Goal: Information Seeking & Learning: Learn about a topic

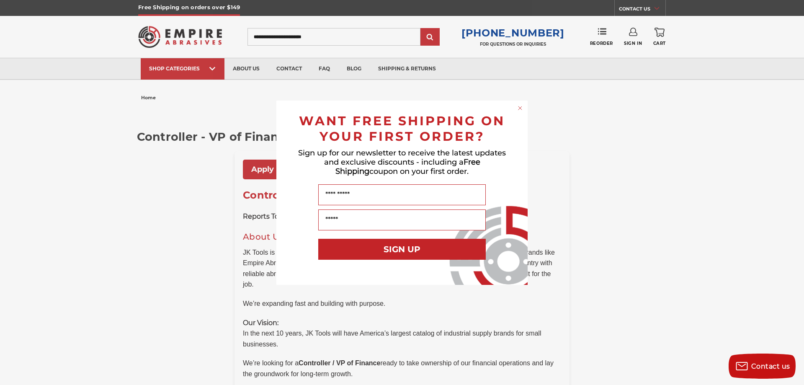
click at [520, 108] on icon "Close dialog" at bounding box center [519, 107] width 3 height 3
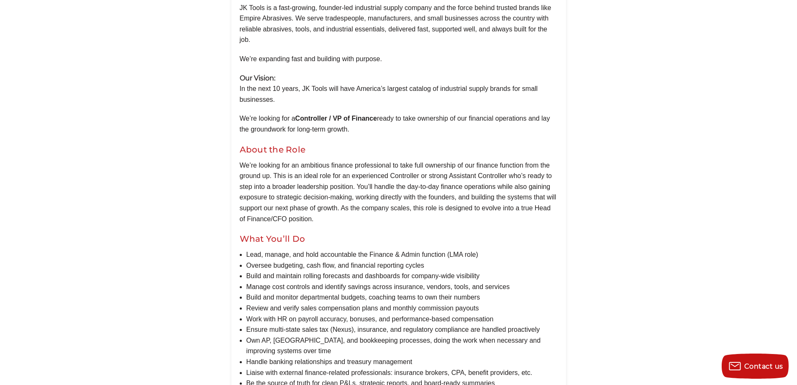
scroll to position [93, 0]
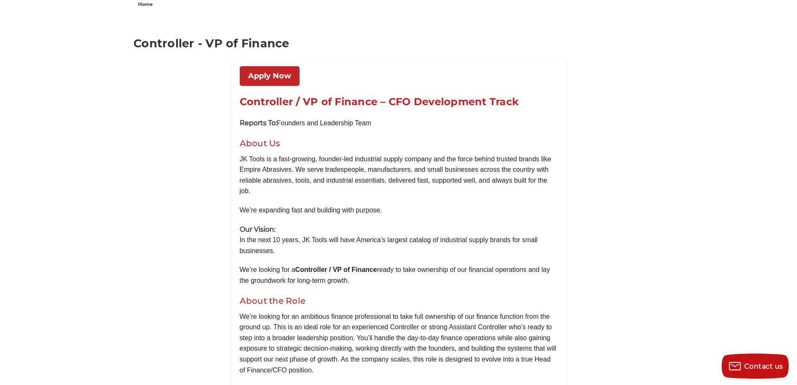
click at [271, 76] on link "Apply Now" at bounding box center [270, 76] width 60 height 20
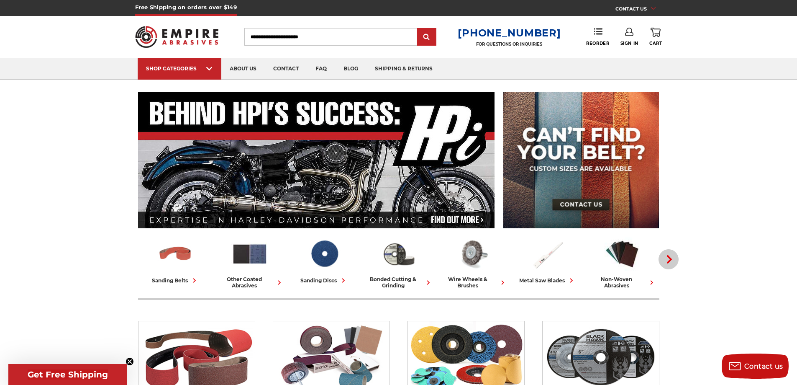
click at [673, 255] on icon "button" at bounding box center [669, 259] width 8 height 8
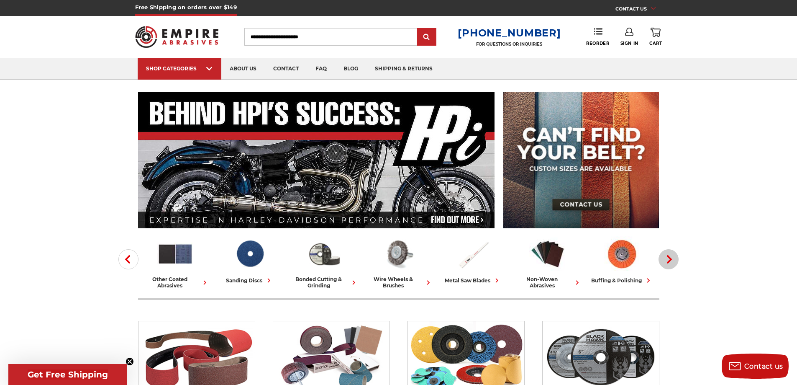
click at [667, 257] on icon "button" at bounding box center [669, 259] width 8 height 8
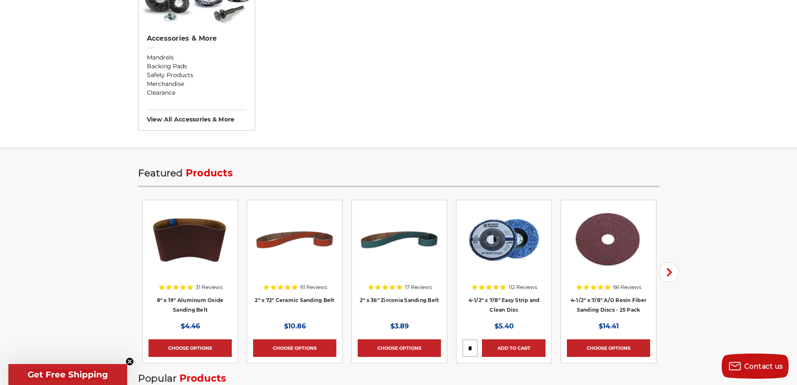
scroll to position [963, 0]
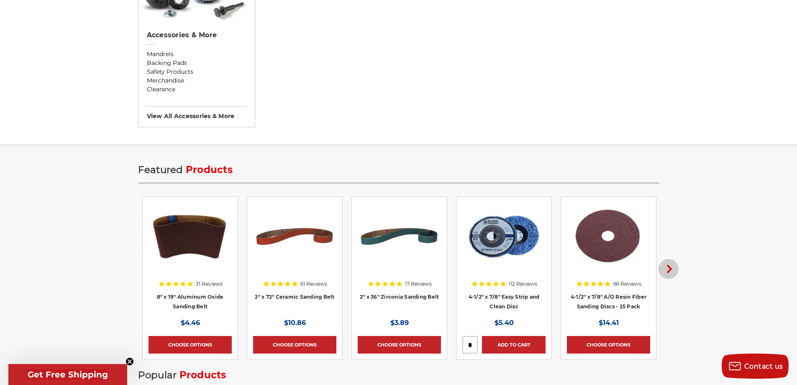
click at [665, 265] on icon "button" at bounding box center [669, 269] width 8 height 8
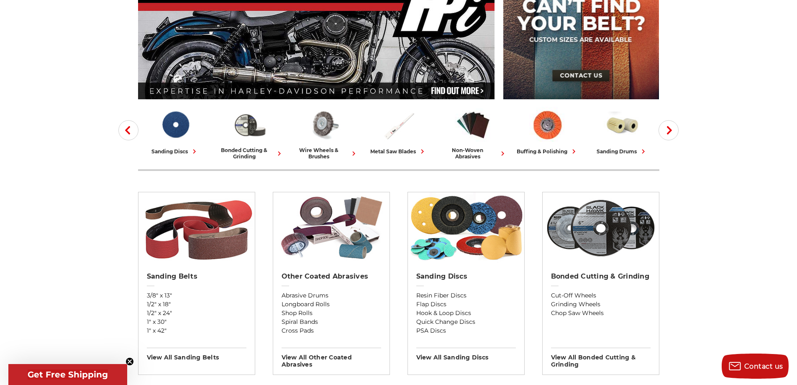
scroll to position [3, 0]
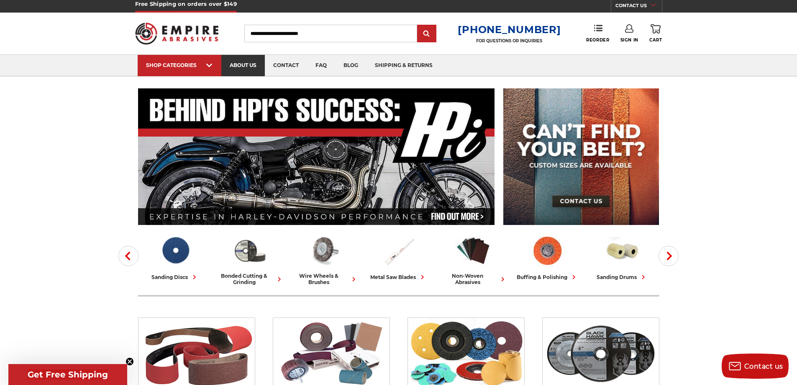
click at [238, 63] on link "about us" at bounding box center [243, 65] width 44 height 21
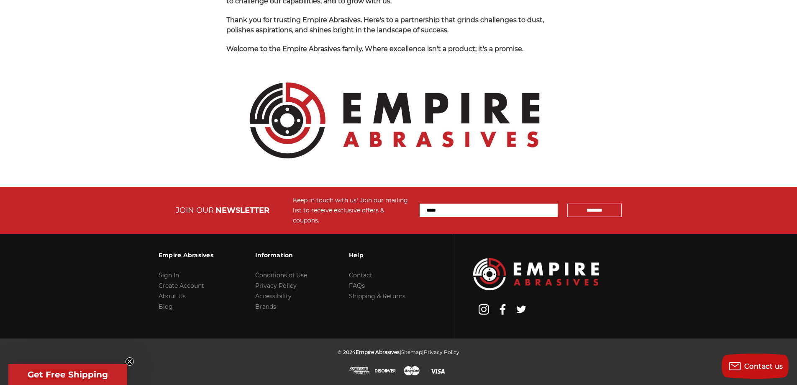
scroll to position [1138, 0]
click at [167, 294] on link "About Us" at bounding box center [172, 296] width 27 height 8
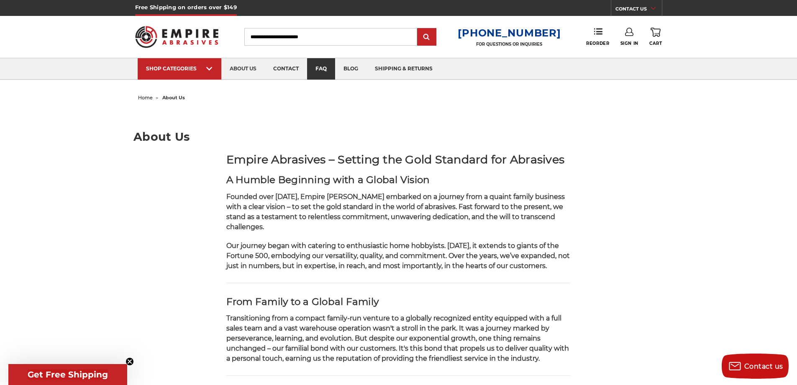
click at [324, 69] on link "faq" at bounding box center [321, 68] width 28 height 21
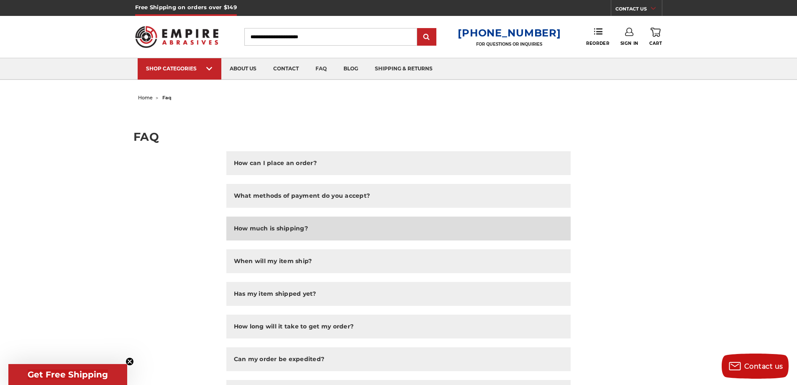
click at [278, 229] on h2 "How much is shipping?" at bounding box center [271, 228] width 74 height 9
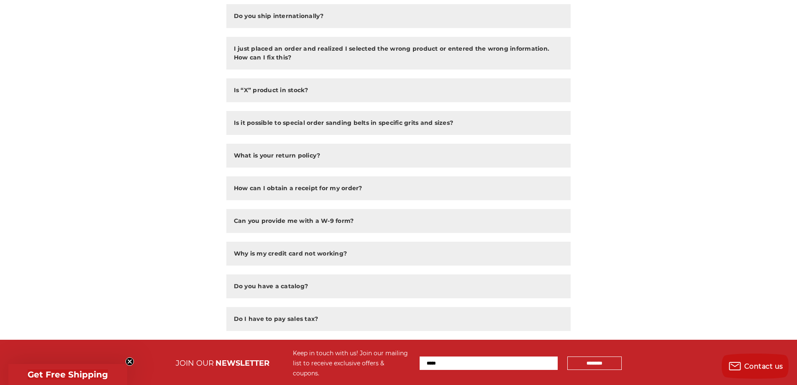
scroll to position [544, 0]
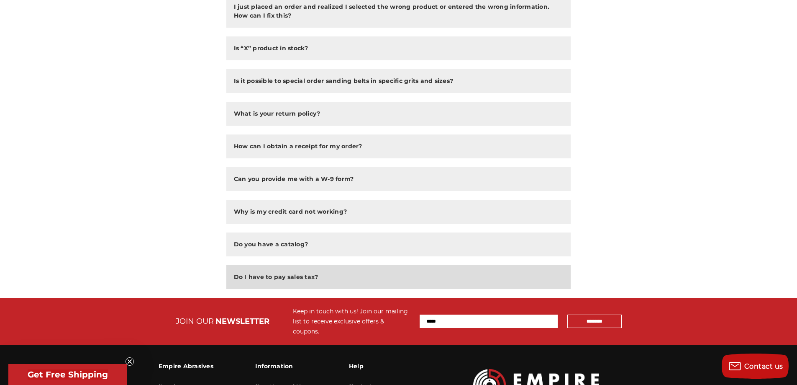
click at [257, 277] on h2 "Do I have to pay sales tax?" at bounding box center [276, 276] width 85 height 9
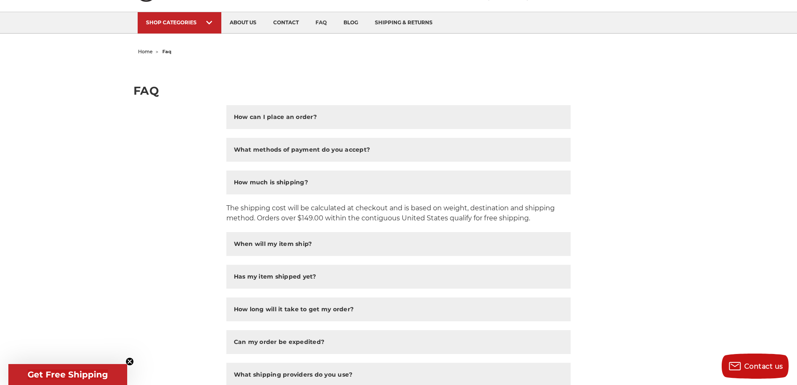
scroll to position [0, 0]
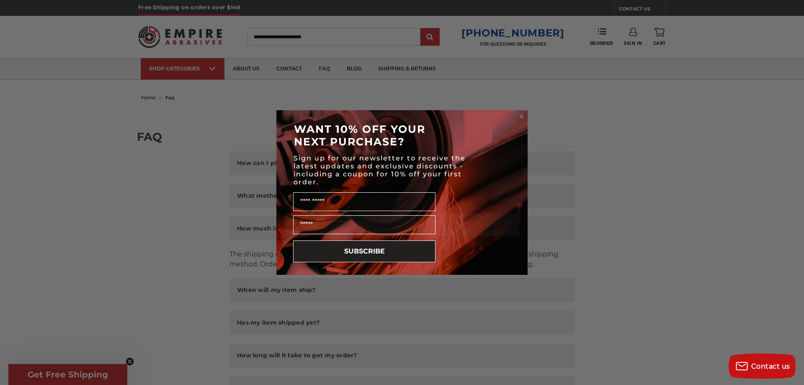
click at [519, 113] on circle "Close dialog" at bounding box center [521, 117] width 8 height 8
